Goal: Task Accomplishment & Management: Manage account settings

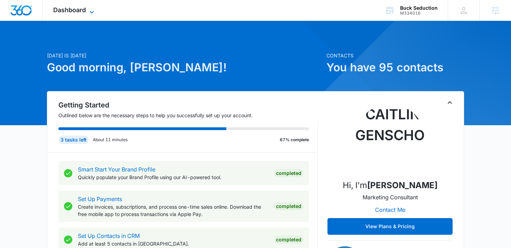
click at [82, 10] on span "Dashboard" at bounding box center [69, 9] width 33 height 7
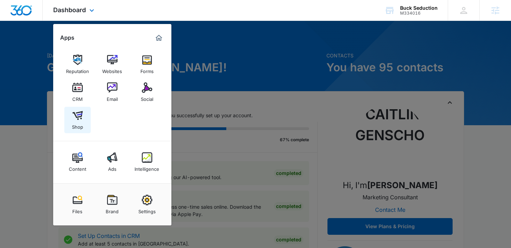
click at [78, 112] on img at bounding box center [77, 115] width 10 height 10
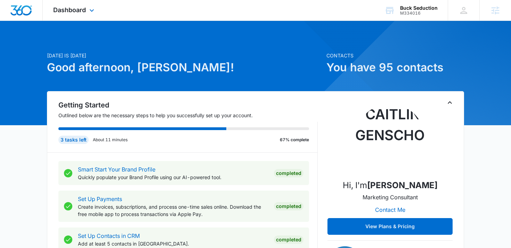
click at [86, 9] on div "Dashboard Apps Reputation Websites Forms CRM Email Social Shop Content Ads Inte…" at bounding box center [75, 10] width 64 height 21
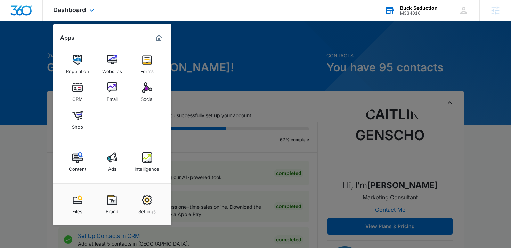
click at [424, 17] on div "Buck Seduction M334016 Your Accounts View All" at bounding box center [411, 10] width 74 height 21
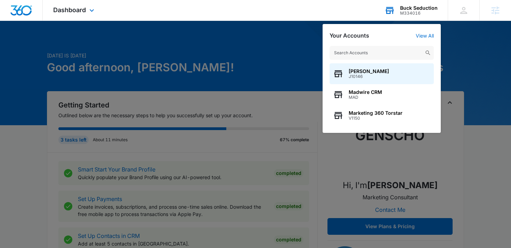
click at [383, 49] on input "text" at bounding box center [381, 53] width 104 height 14
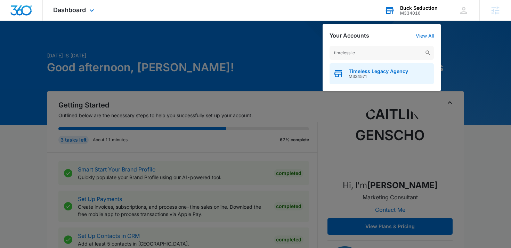
type input "timeless le"
click at [378, 80] on div "Timeless Legacy Agency M334571" at bounding box center [381, 73] width 104 height 21
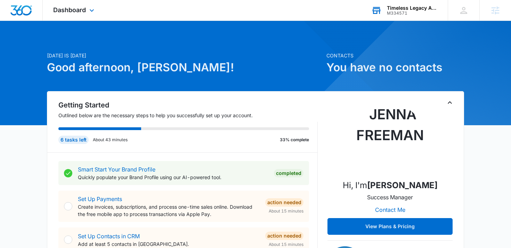
click at [79, 15] on div "Dashboard Apps Reputation Forms CRM Email Social Content Ads Intelligence Files…" at bounding box center [75, 10] width 64 height 21
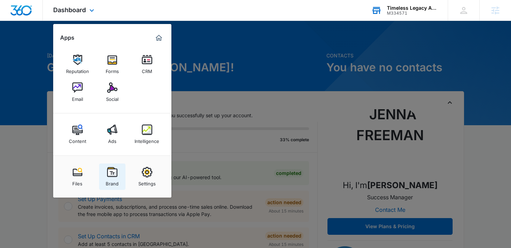
click at [112, 177] on img at bounding box center [112, 172] width 10 height 10
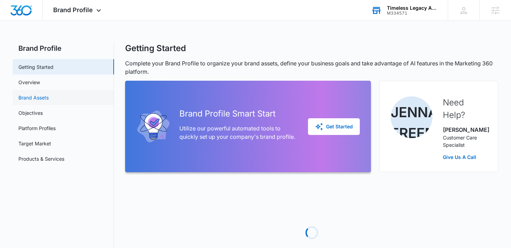
click at [49, 96] on link "Brand Assets" at bounding box center [33, 97] width 30 height 7
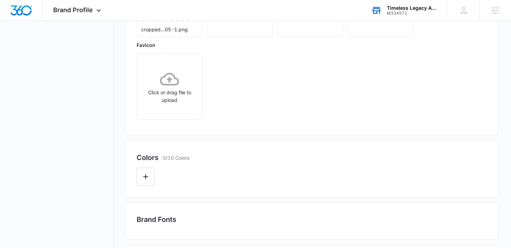
scroll to position [145, 0]
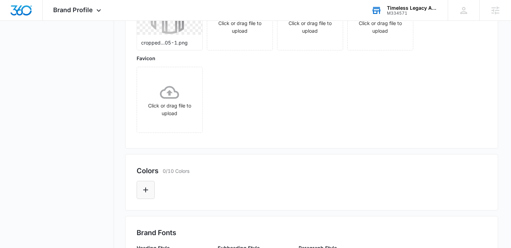
click at [141, 186] on button "Edit Color" at bounding box center [146, 190] width 18 height 18
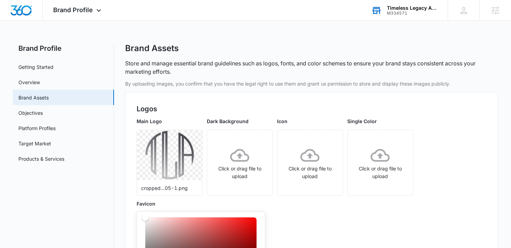
scroll to position [64, 0]
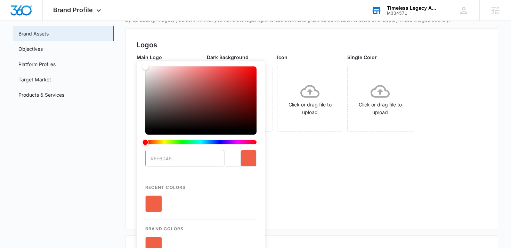
type input "#EF6046"
click at [340, 175] on div "Main Logo cropped...05-1.png Dark Background Click or drag file to upload Icon …" at bounding box center [312, 136] width 350 height 165
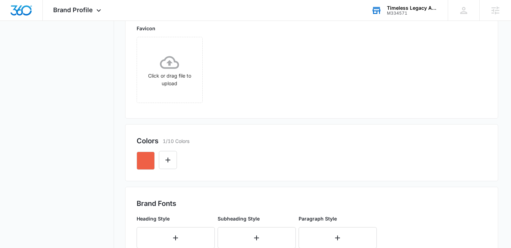
scroll to position [181, 0]
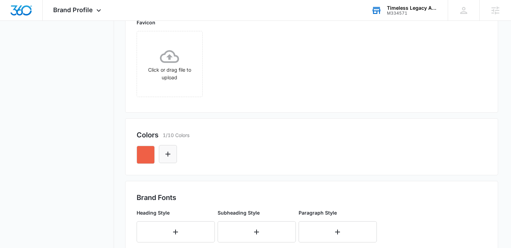
click at [166, 152] on icon "Edit Color" at bounding box center [168, 154] width 8 height 8
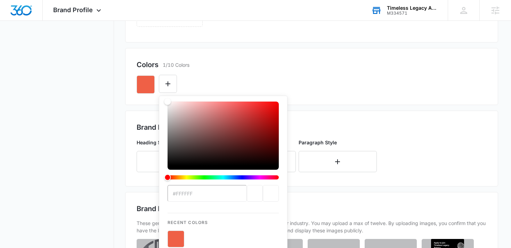
scroll to position [252, 0]
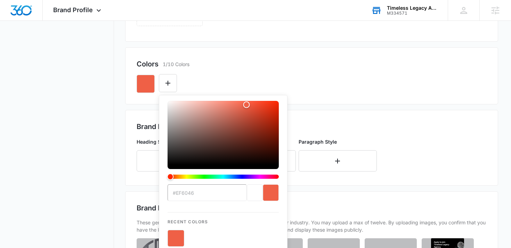
type input "#EF6046"
click at [177, 236] on button "color-picker-container" at bounding box center [176, 238] width 17 height 17
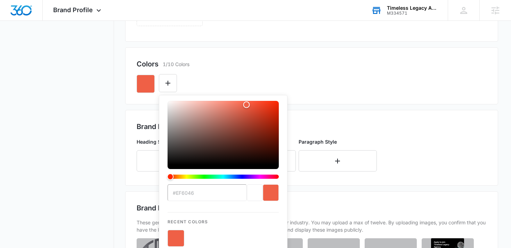
click at [177, 236] on button "color-picker-container" at bounding box center [176, 238] width 17 height 17
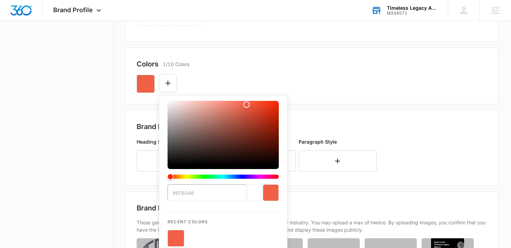
click at [277, 188] on div "current color selection" at bounding box center [271, 192] width 16 height 17
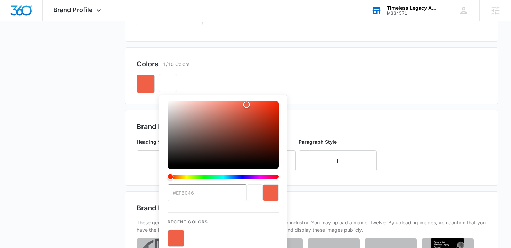
click at [277, 188] on div "current color selection" at bounding box center [271, 192] width 16 height 17
click at [358, 55] on div "Colors 1/10 Colors #EF6046 Recent Colors Brand Colors" at bounding box center [311, 75] width 373 height 57
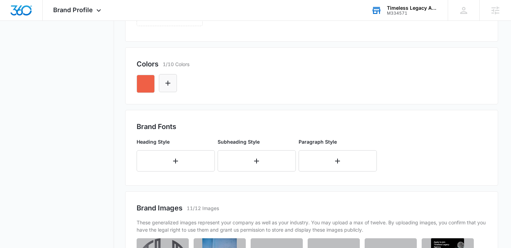
click at [170, 82] on icon "Edit Color" at bounding box center [168, 83] width 8 height 8
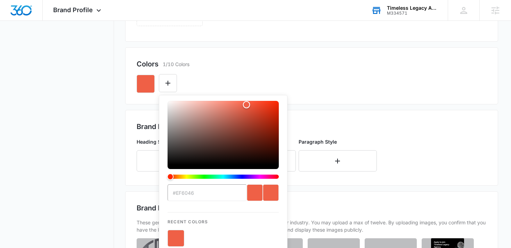
type input "#FFFFFF"
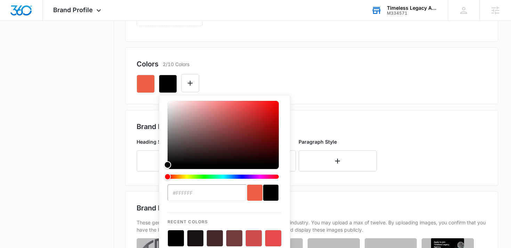
drag, startPoint x: 245, startPoint y: 106, endPoint x: 163, endPoint y: 179, distance: 109.8
click at [163, 179] on div "#FFFFFF Recent Colors Brand Colors" at bounding box center [224, 194] width 131 height 199
click at [428, 130] on h2 "Brand Fonts" at bounding box center [312, 126] width 350 height 10
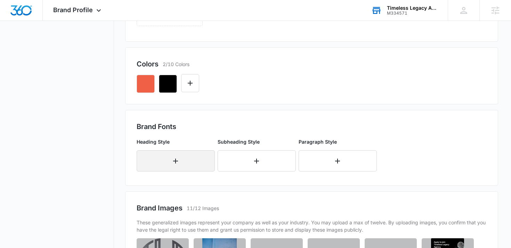
click at [197, 165] on button "button" at bounding box center [176, 160] width 78 height 21
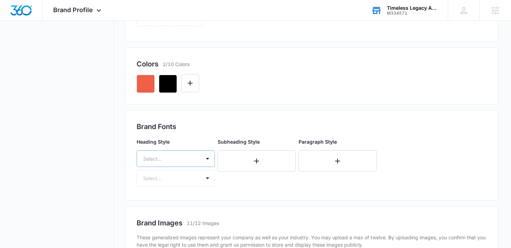
scroll to position [283, 0]
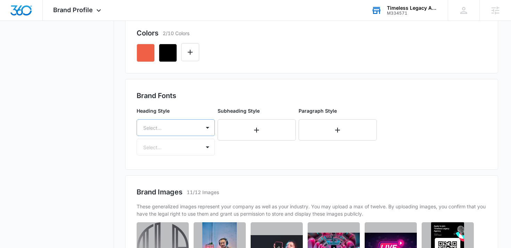
click at [172, 136] on div "Select..." at bounding box center [176, 127] width 78 height 17
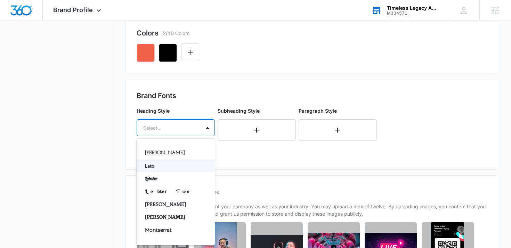
scroll to position [234, 0]
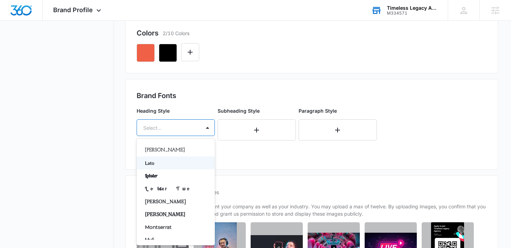
click at [168, 162] on p "Lato" at bounding box center [175, 162] width 60 height 7
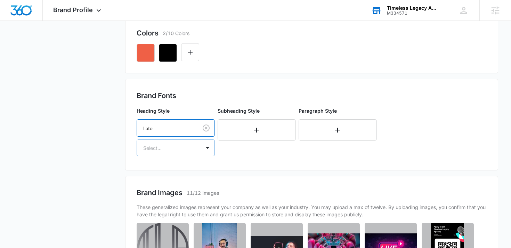
click at [169, 147] on div at bounding box center [167, 148] width 48 height 9
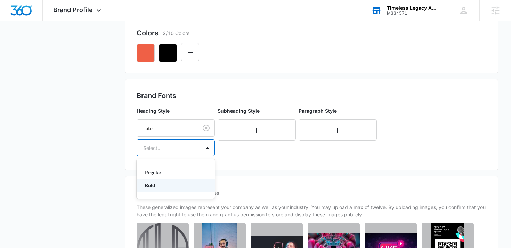
click at [160, 186] on p "Bold" at bounding box center [175, 184] width 60 height 7
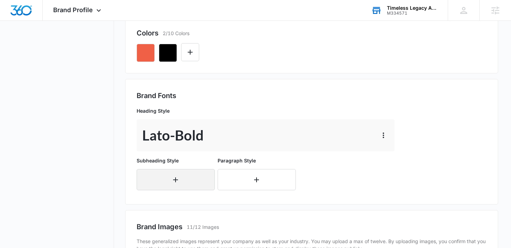
click at [166, 178] on button "button" at bounding box center [176, 179] width 78 height 21
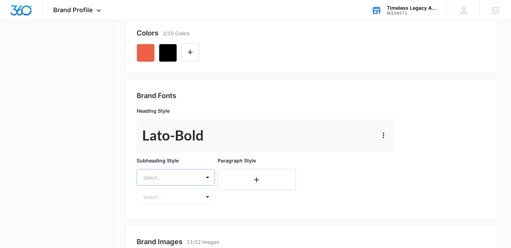
scroll to position [333, 0]
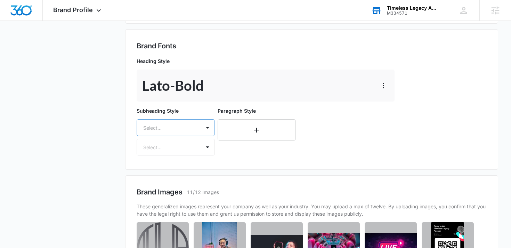
click at [169, 136] on div "Select..." at bounding box center [176, 127] width 78 height 17
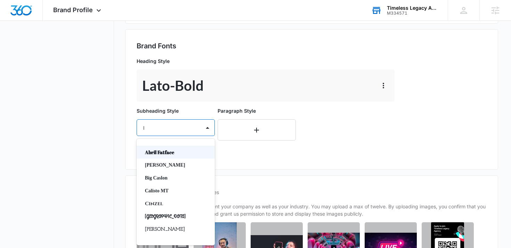
type input "la"
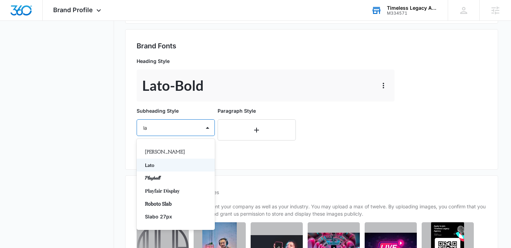
click at [167, 167] on p "Lato" at bounding box center [175, 164] width 60 height 7
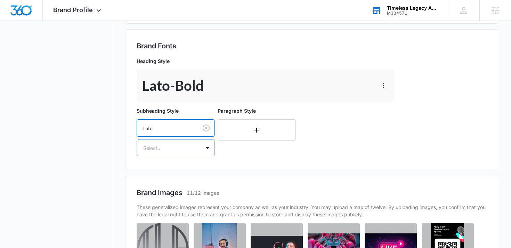
click at [169, 146] on div at bounding box center [167, 148] width 48 height 9
click at [166, 169] on p "Regular" at bounding box center [175, 172] width 60 height 7
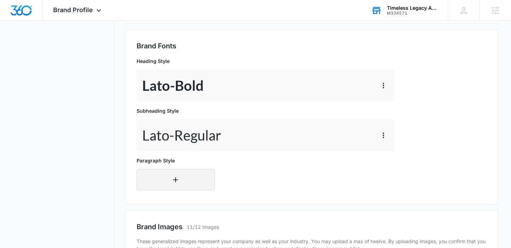
click at [164, 180] on button "button" at bounding box center [176, 179] width 78 height 21
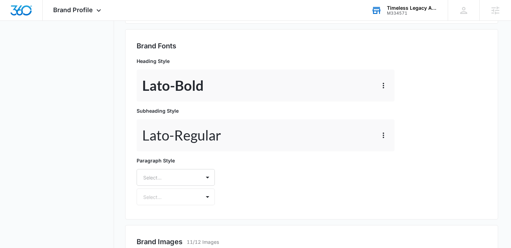
click at [173, 190] on div "Paragraph Style Select... Select..." at bounding box center [176, 181] width 78 height 48
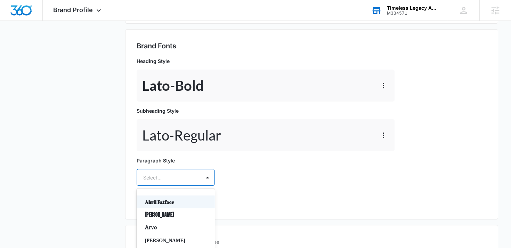
scroll to position [382, 0]
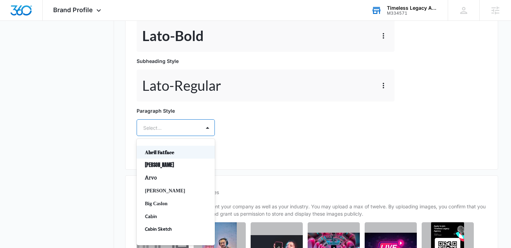
click at [176, 136] on div "Abril Fatface, 1 of 50. 50 results available. Use Up and Down to choose options…" at bounding box center [176, 127] width 78 height 17
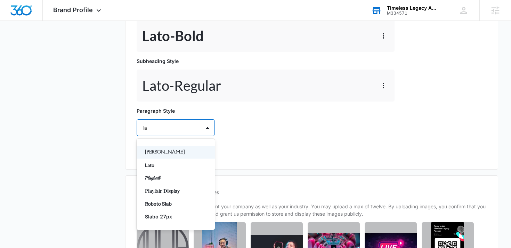
type input "lat"
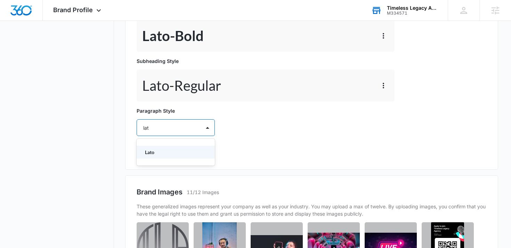
click at [149, 154] on p "Lato" at bounding box center [175, 151] width 60 height 7
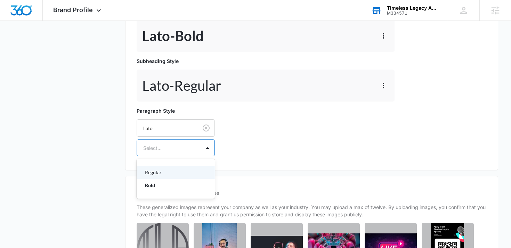
click at [163, 145] on div at bounding box center [167, 148] width 48 height 9
click at [161, 170] on p "Regular" at bounding box center [175, 172] width 60 height 7
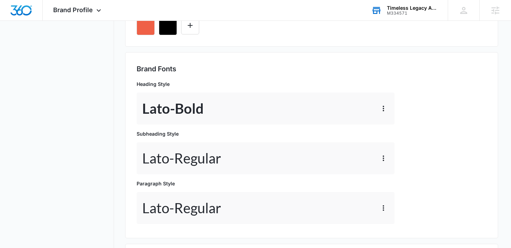
scroll to position [0, 0]
